Goal: Task Accomplishment & Management: Use online tool/utility

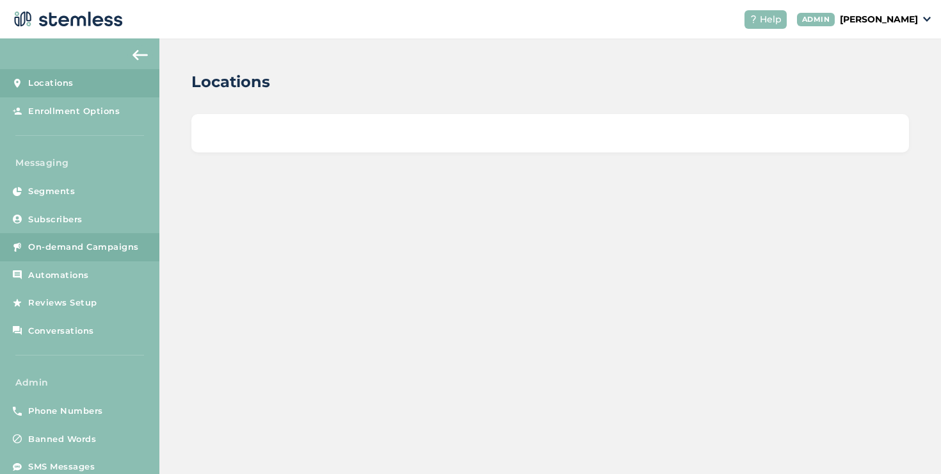
click at [132, 236] on link "On-demand Campaigns" at bounding box center [79, 247] width 159 height 28
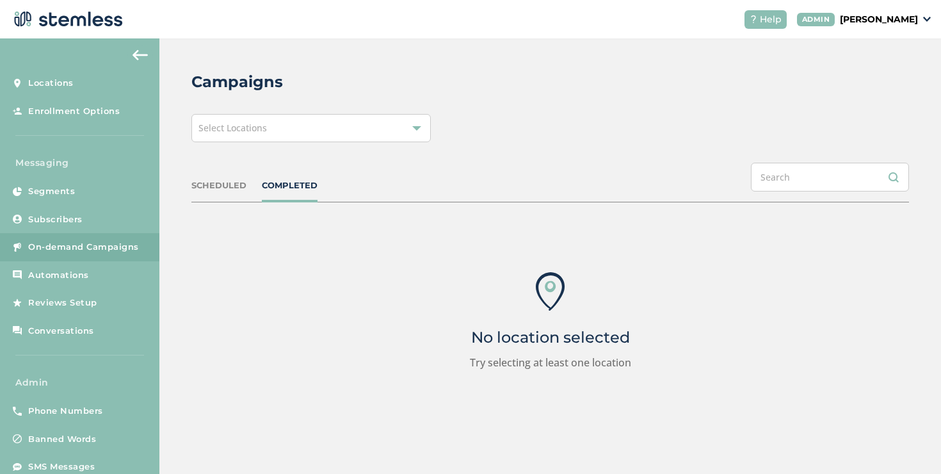
click at [352, 134] on div "Select Locations" at bounding box center [310, 128] width 239 height 28
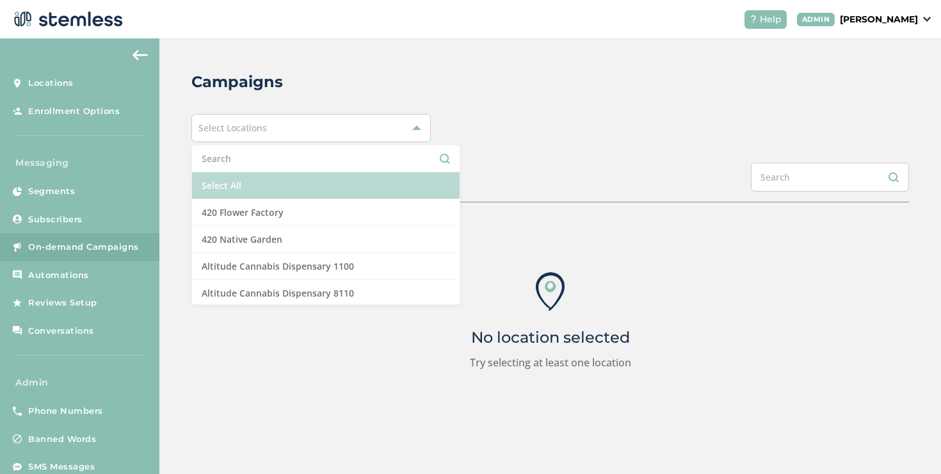
click at [288, 183] on li "Select All" at bounding box center [326, 185] width 268 height 27
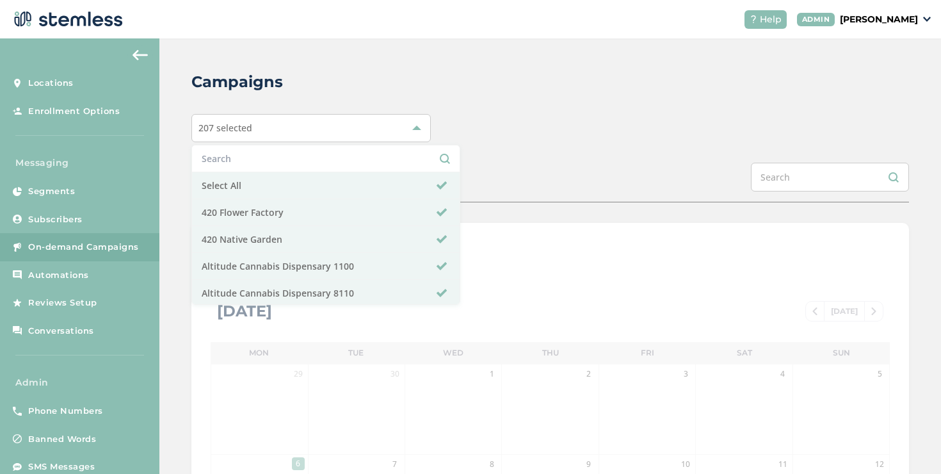
click at [590, 131] on div "207 selected Select All 420 Flower Factory 420 Native Garden Altitude Cannabis …" at bounding box center [550, 128] width 718 height 28
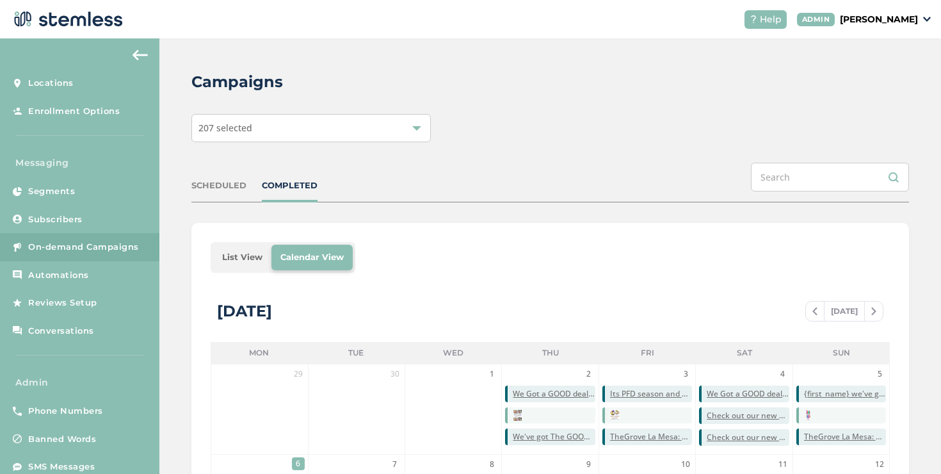
click at [240, 255] on li "List View" at bounding box center [242, 258] width 58 height 26
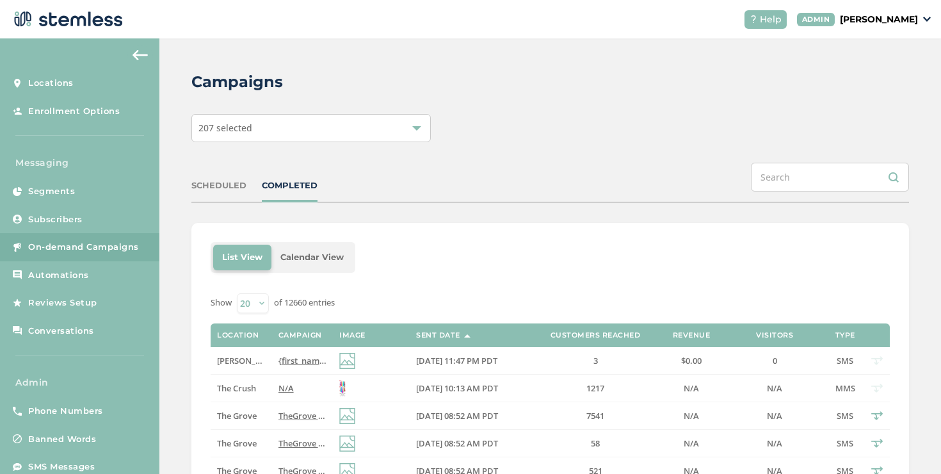
scroll to position [85, 0]
